Goal: Information Seeking & Learning: Learn about a topic

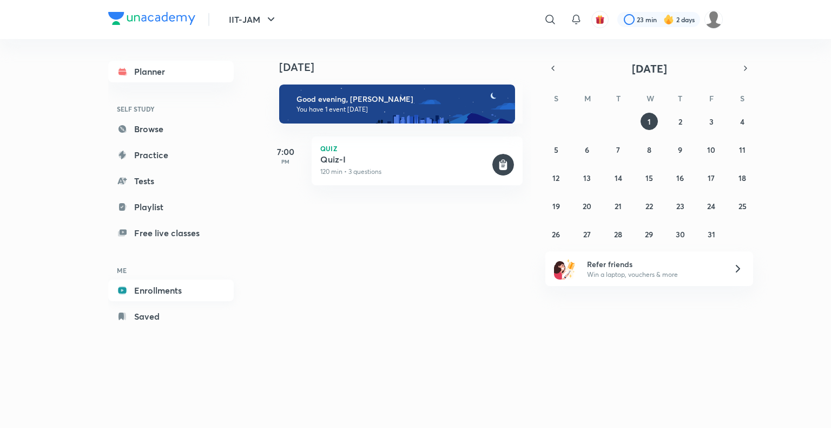
click at [156, 290] on link "Enrollments" at bounding box center [171, 290] width 126 height 22
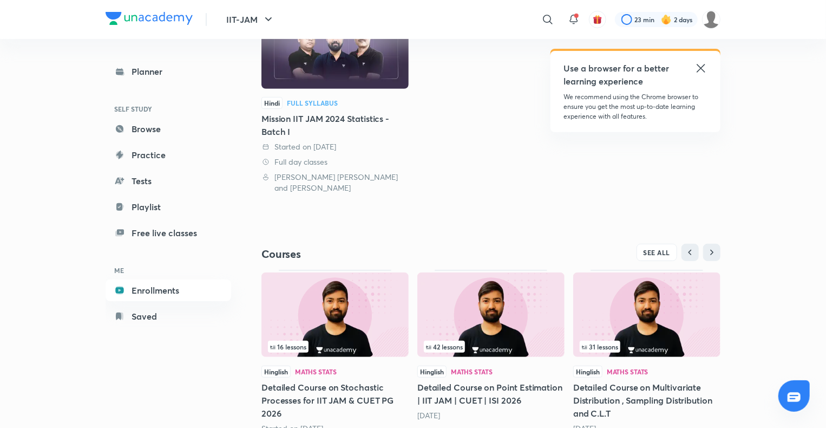
scroll to position [184, 0]
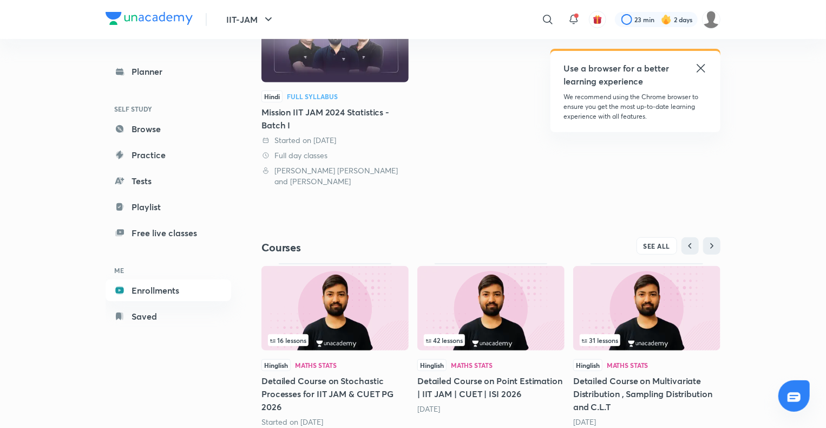
click at [341, 308] on img at bounding box center [334, 308] width 147 height 84
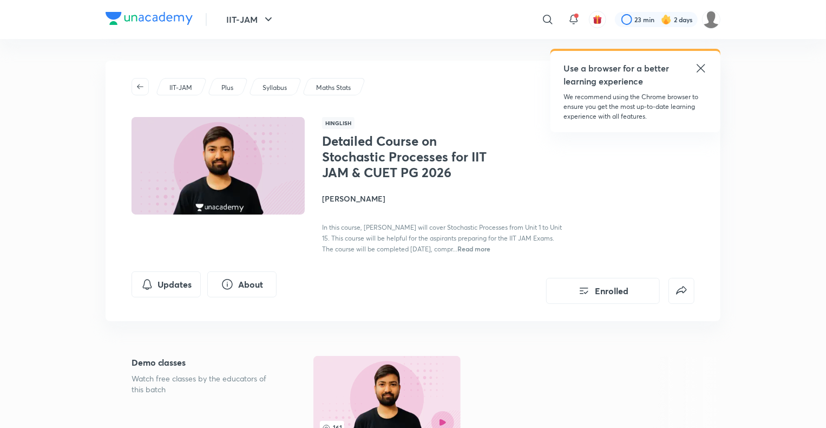
click at [349, 197] on h4 "[PERSON_NAME]" at bounding box center [443, 198] width 242 height 11
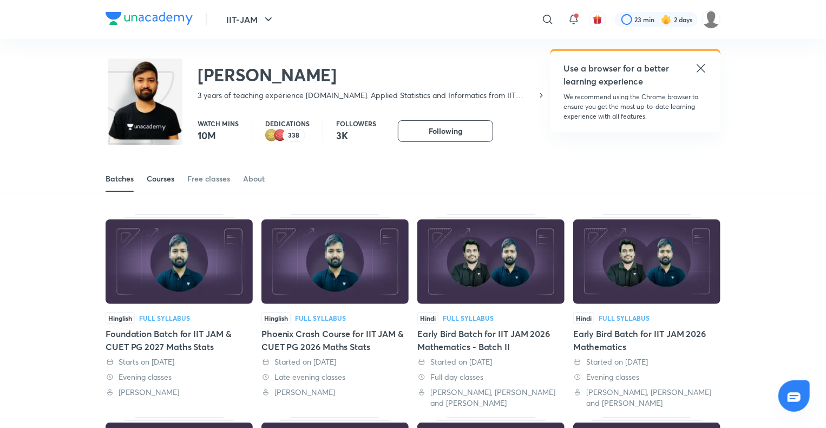
click at [169, 178] on div "Courses" at bounding box center [161, 178] width 28 height 11
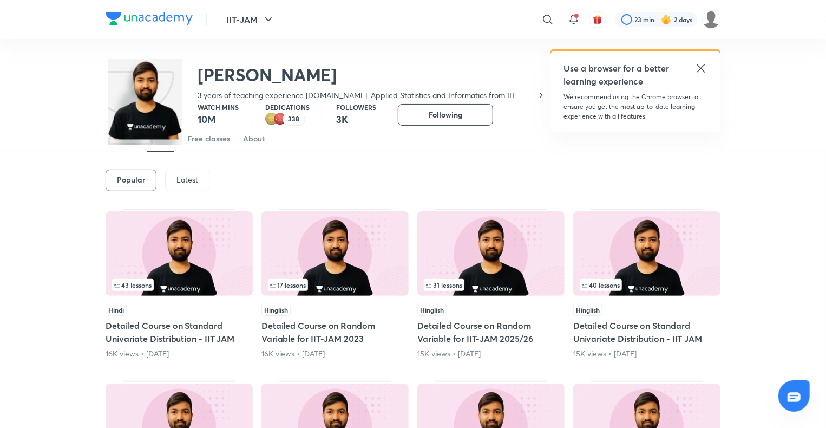
scroll to position [55, 0]
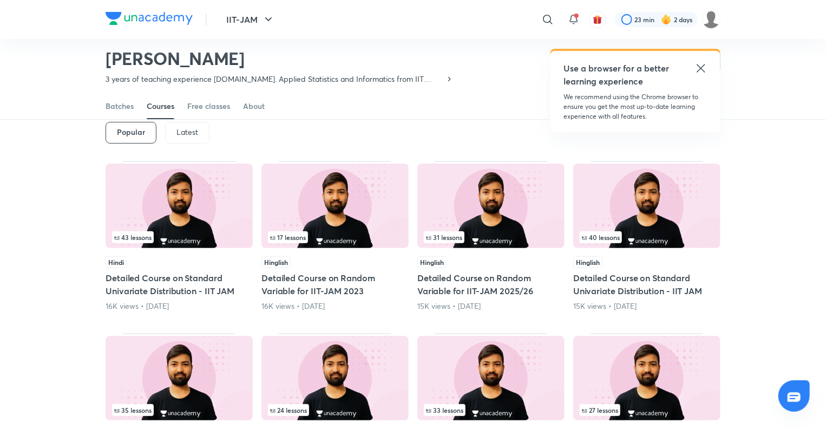
click at [184, 135] on p "Latest" at bounding box center [187, 132] width 22 height 9
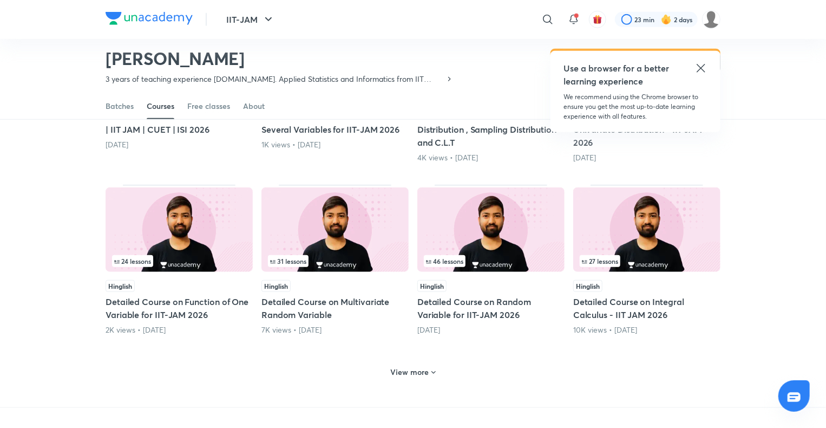
scroll to position [418, 0]
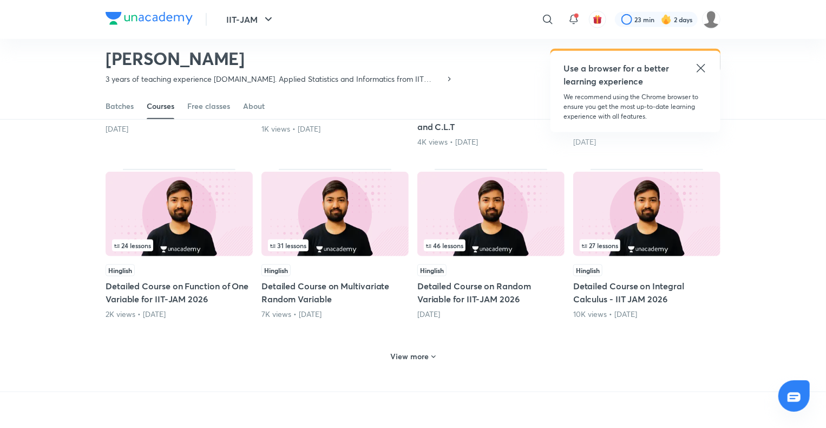
click at [417, 354] on h6 "View more" at bounding box center [410, 356] width 38 height 11
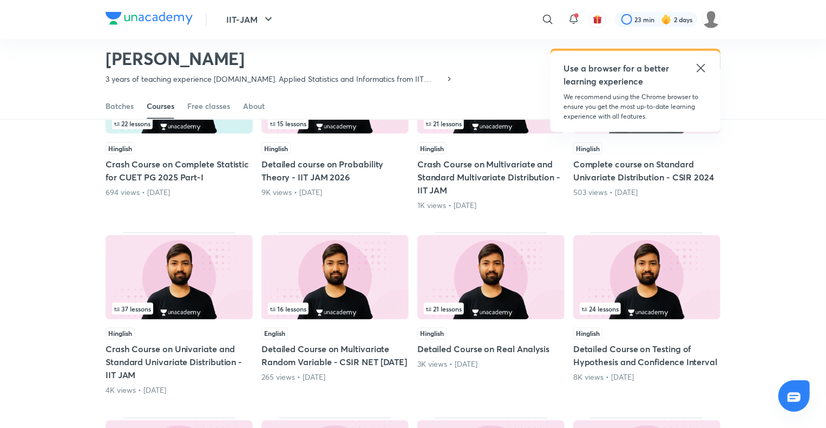
scroll to position [714, 0]
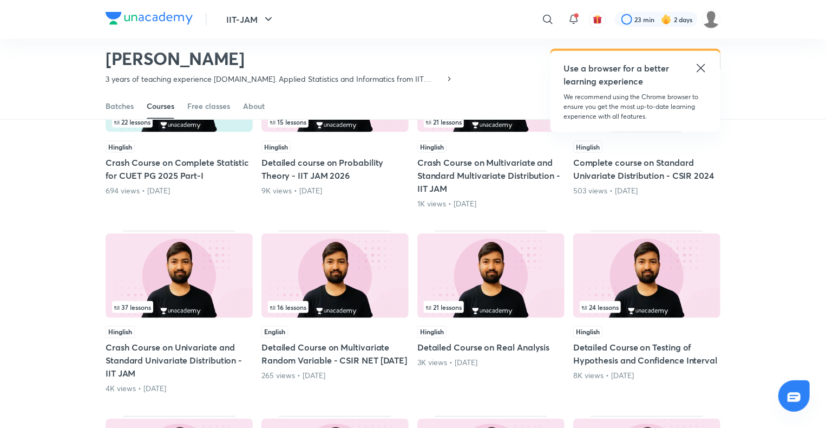
click at [634, 295] on img at bounding box center [646, 275] width 147 height 84
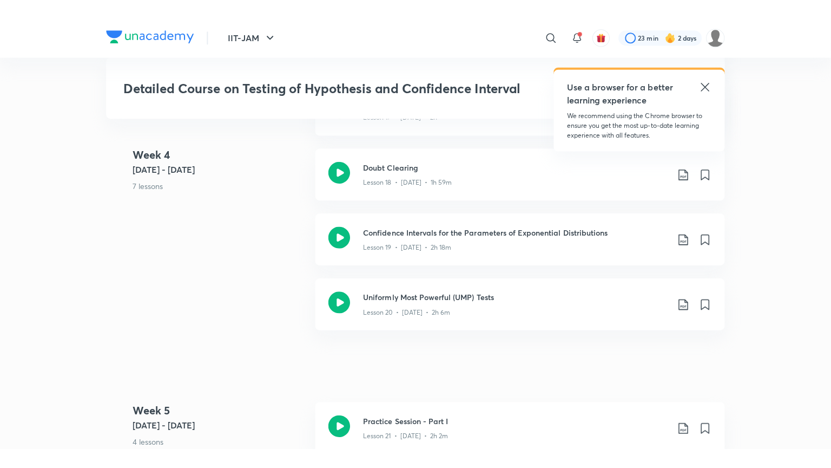
scroll to position [1898, 0]
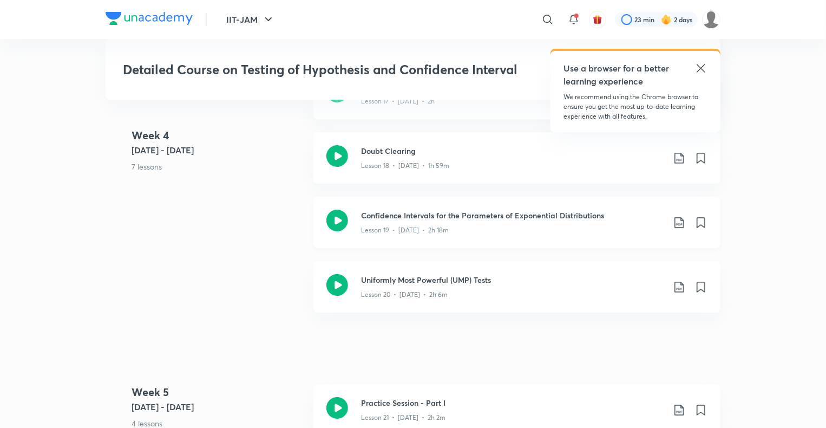
click at [411, 220] on h3 "Confidence Intervals for the Parameters of Exponential Distributions" at bounding box center [512, 214] width 303 height 11
